Goal: Navigation & Orientation: Find specific page/section

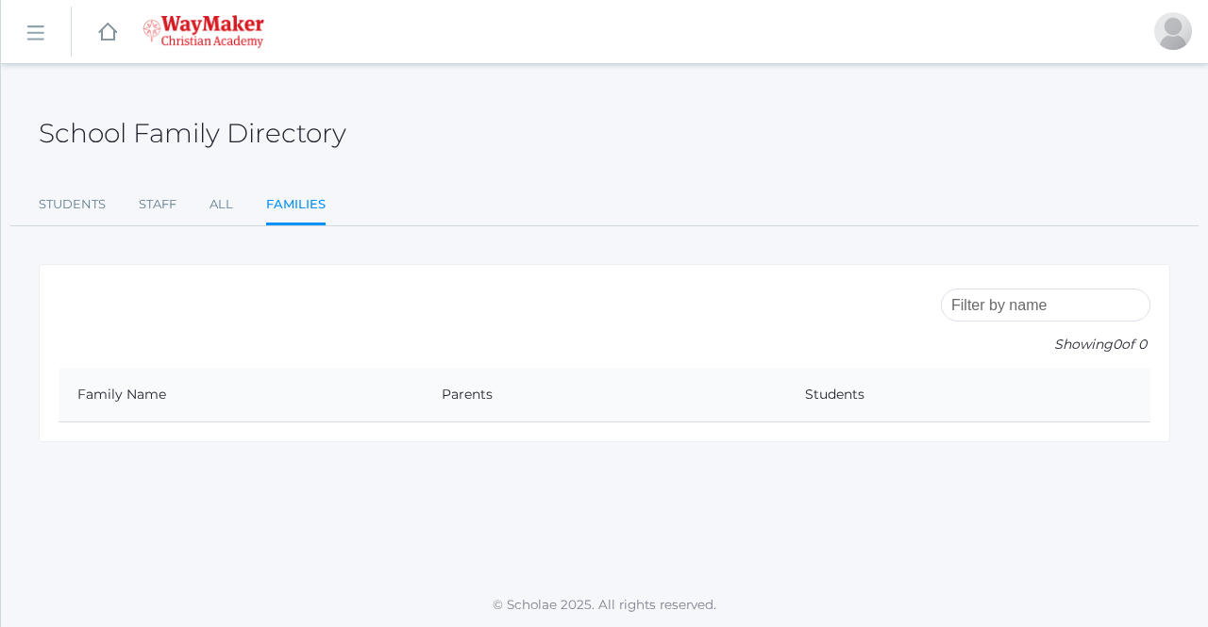
click at [778, 278] on div "Showing 0 of 0 Family Name Parents Students" at bounding box center [604, 353] width 1131 height 178
click at [660, 261] on div "School Family Directory Students Staff All Families Students Staff All Families…" at bounding box center [604, 265] width 1131 height 355
click at [197, 194] on ul "Students Staff All Families" at bounding box center [604, 206] width 1131 height 41
click at [152, 198] on link "Staff" at bounding box center [158, 205] width 38 height 38
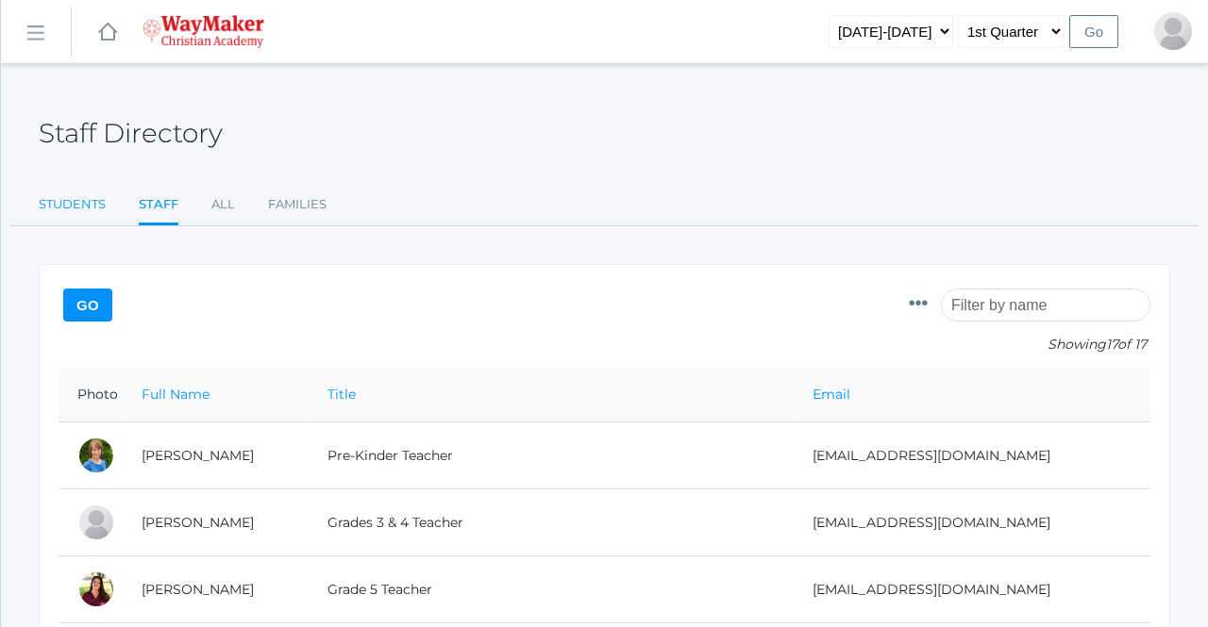
click at [68, 197] on link "Students" at bounding box center [72, 205] width 67 height 38
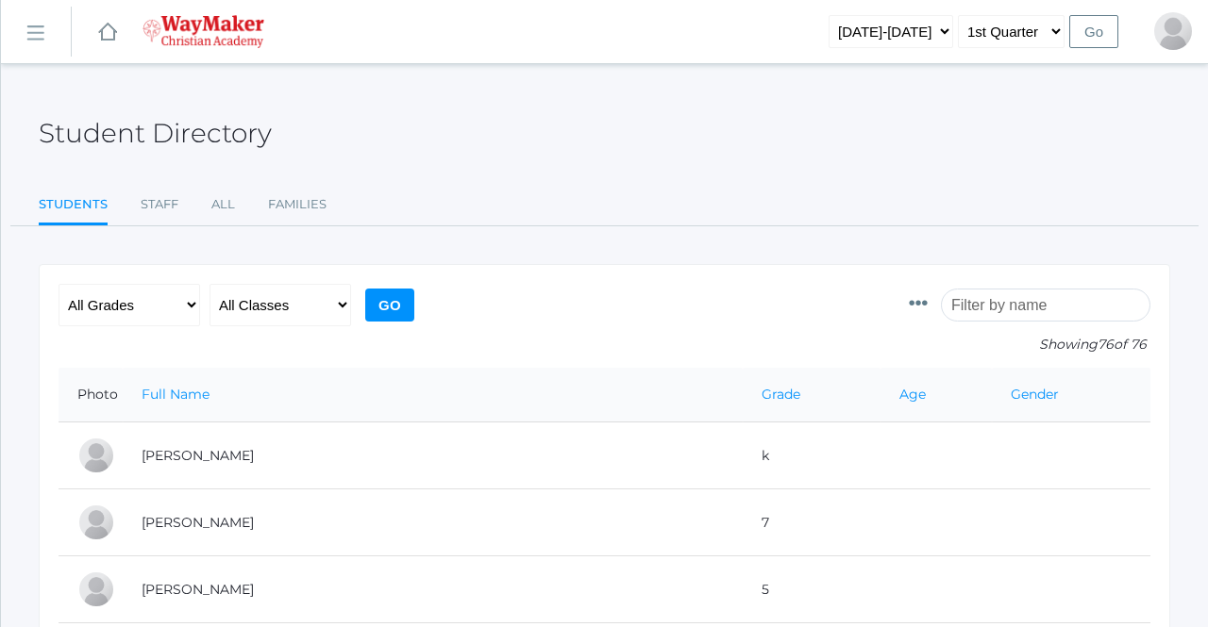
click at [30, 32] on rect at bounding box center [35, 33] width 30 height 30
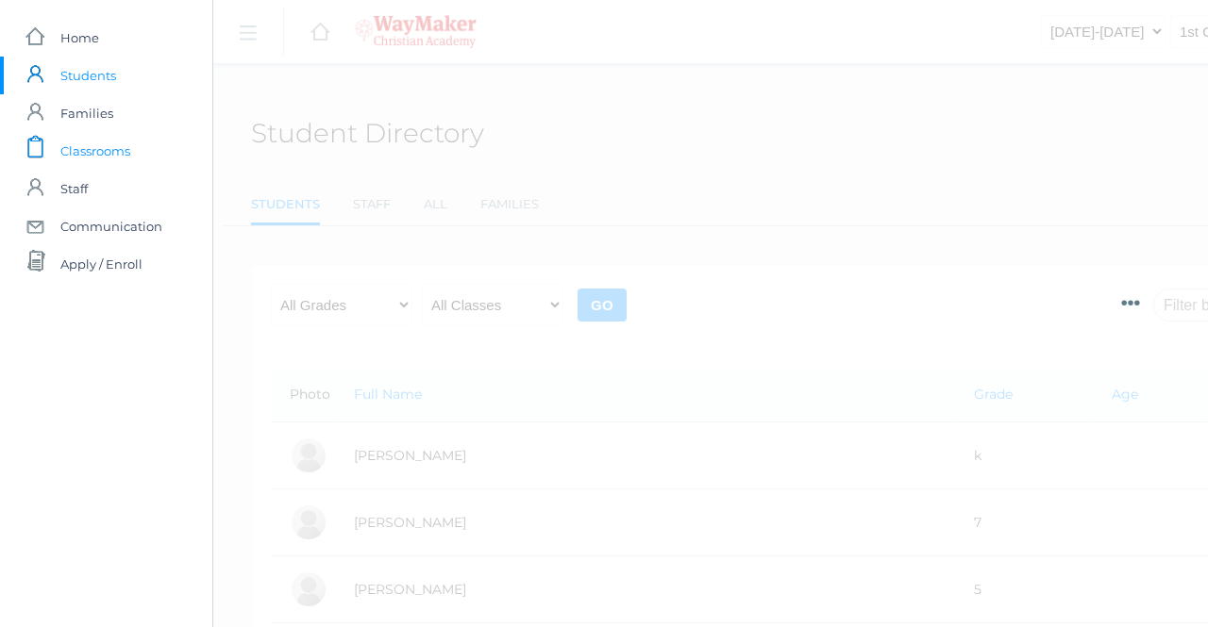
click at [89, 143] on span "Classrooms" at bounding box center [95, 151] width 70 height 38
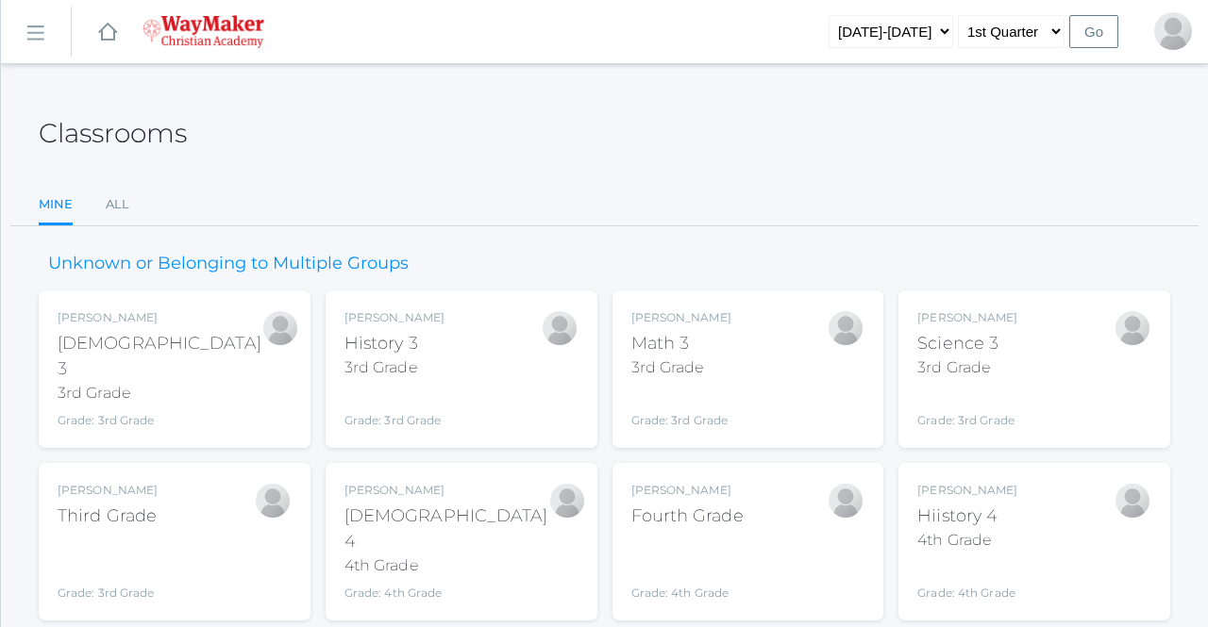
click at [158, 345] on div "Josh Bennett Bible 3 3rd Grade Grade: 3rd Grade 03ELEM" at bounding box center [175, 369] width 234 height 120
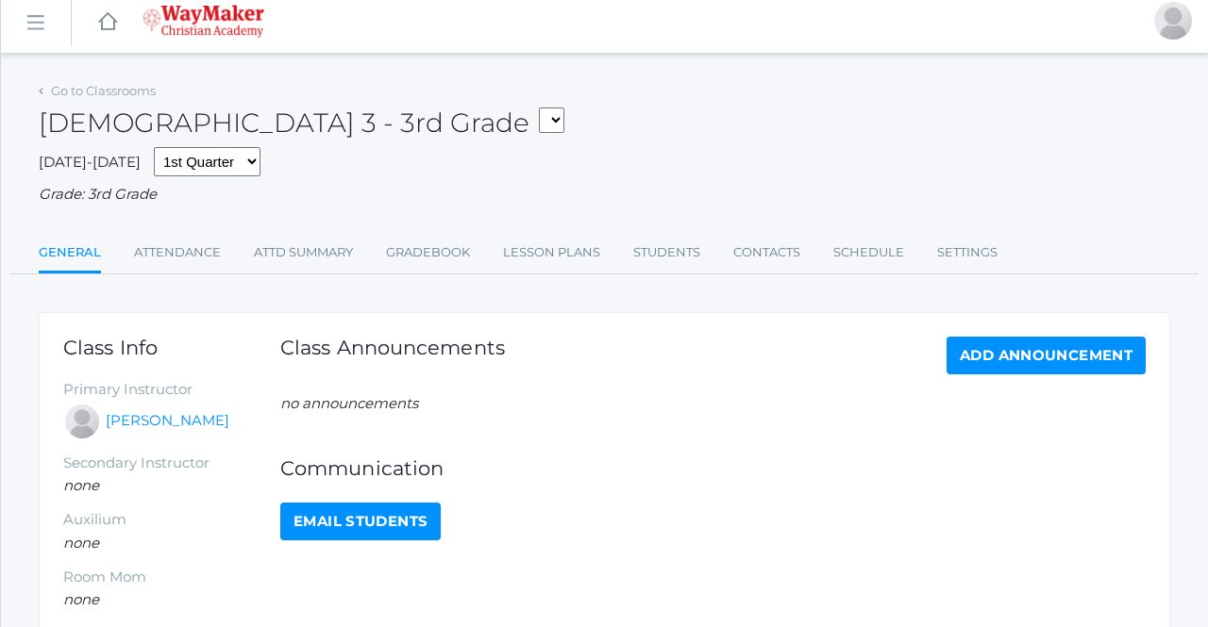
scroll to position [14, 0]
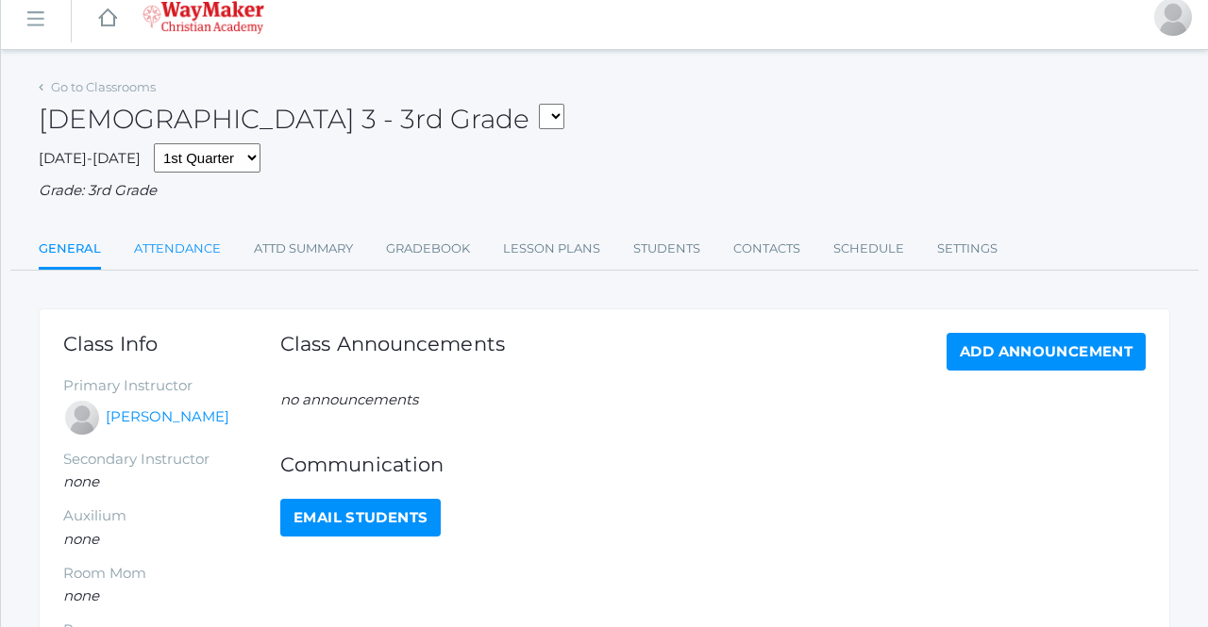
click at [182, 249] on link "Attendance" at bounding box center [177, 249] width 87 height 38
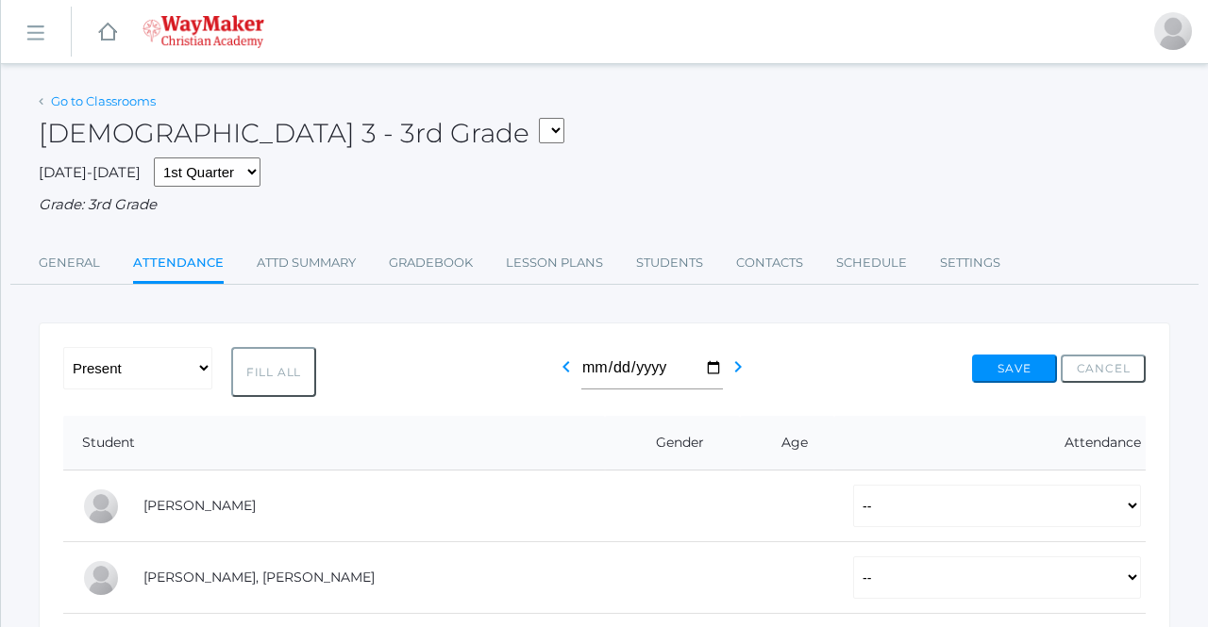
click at [66, 98] on link "Go to Classrooms" at bounding box center [103, 100] width 105 height 15
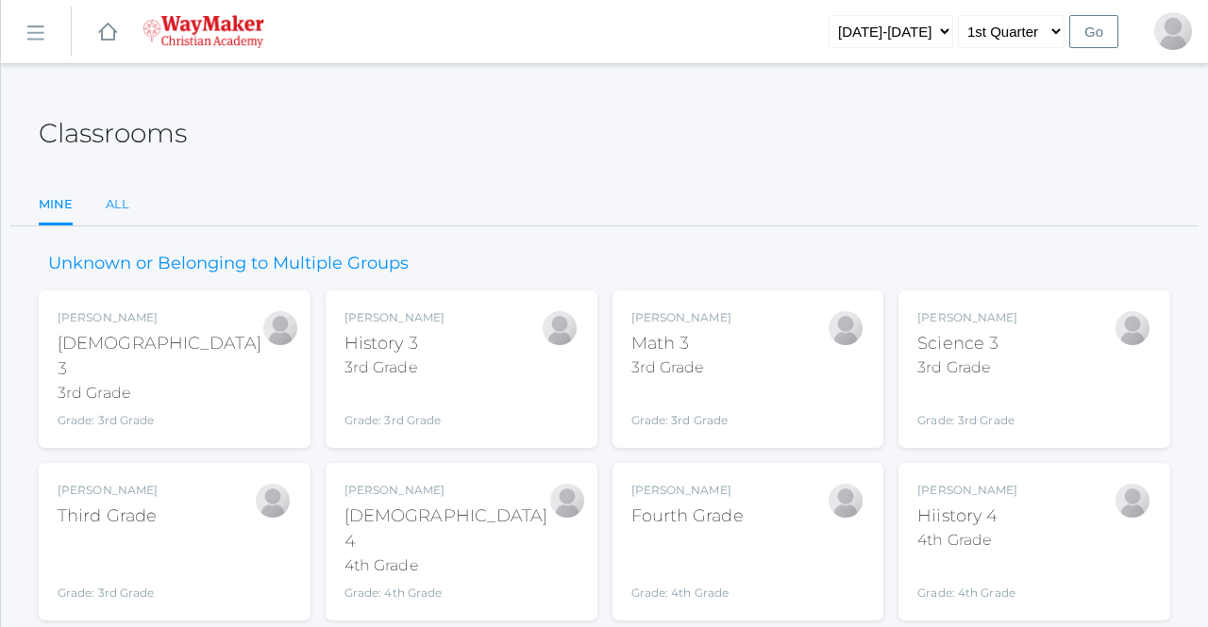
click at [119, 206] on link "All" at bounding box center [118, 205] width 24 height 38
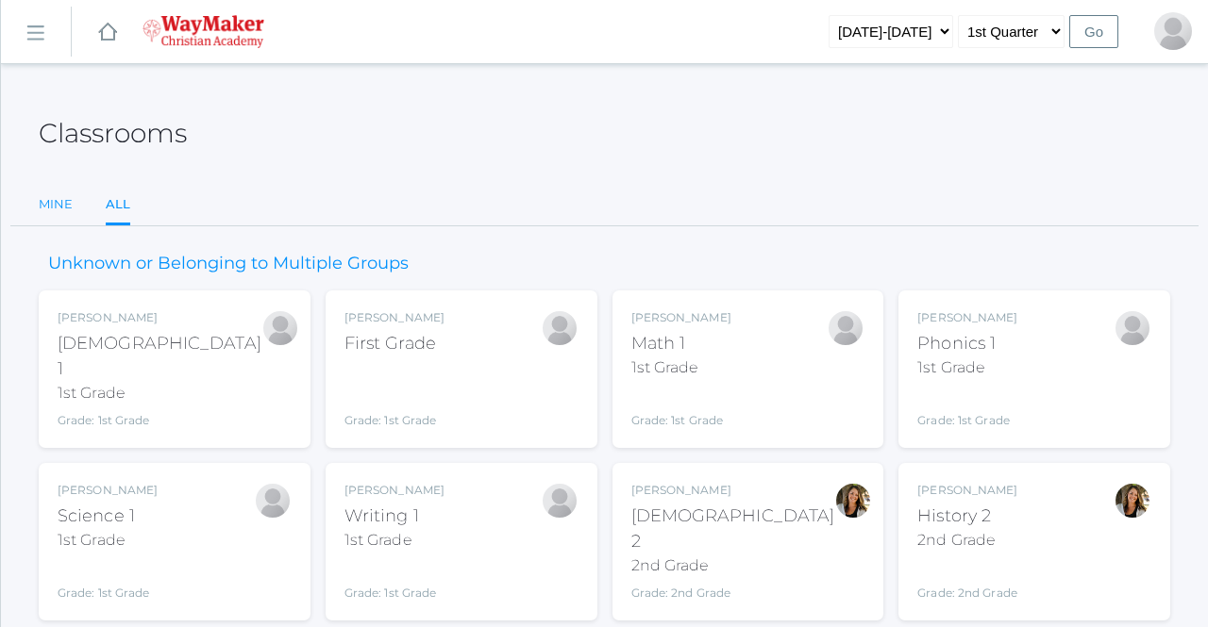
click at [54, 204] on link "Mine" at bounding box center [56, 205] width 34 height 38
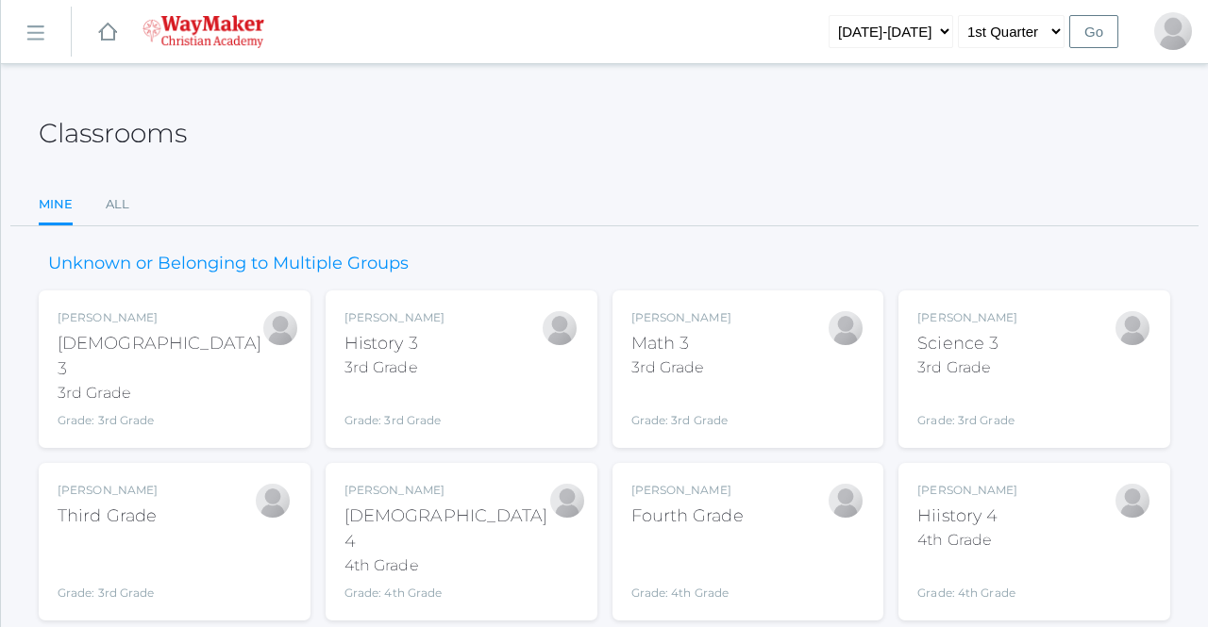
click at [43, 41] on rect at bounding box center [35, 33] width 30 height 30
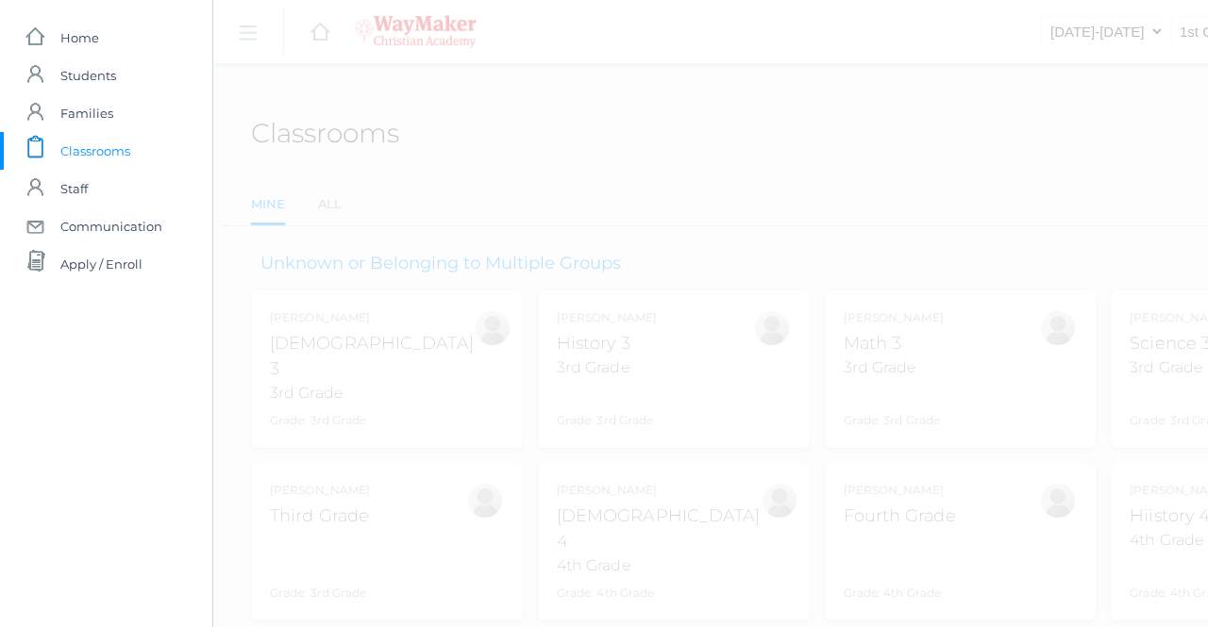
click at [109, 155] on span "Classrooms" at bounding box center [95, 151] width 70 height 38
